Goal: Obtain resource: Obtain resource

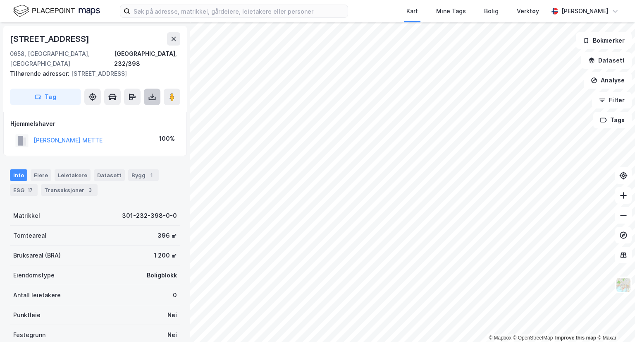
click at [153, 93] on icon at bounding box center [152, 97] width 8 height 8
click at [122, 107] on div "Last ned grunnbok" at bounding box center [116, 113] width 88 height 13
click at [110, 34] on div "[STREET_ADDRESS]" at bounding box center [95, 38] width 170 height 13
